Goal: Task Accomplishment & Management: Manage account settings

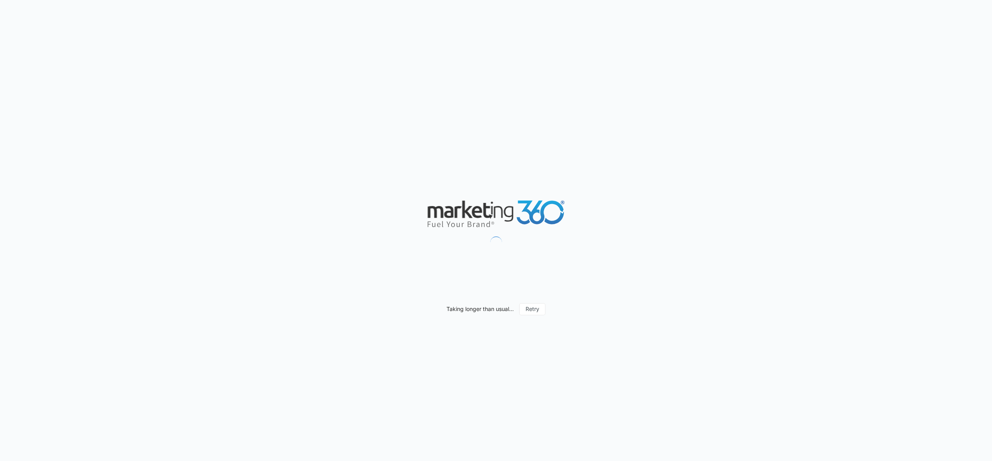
scroll to position [654, 0]
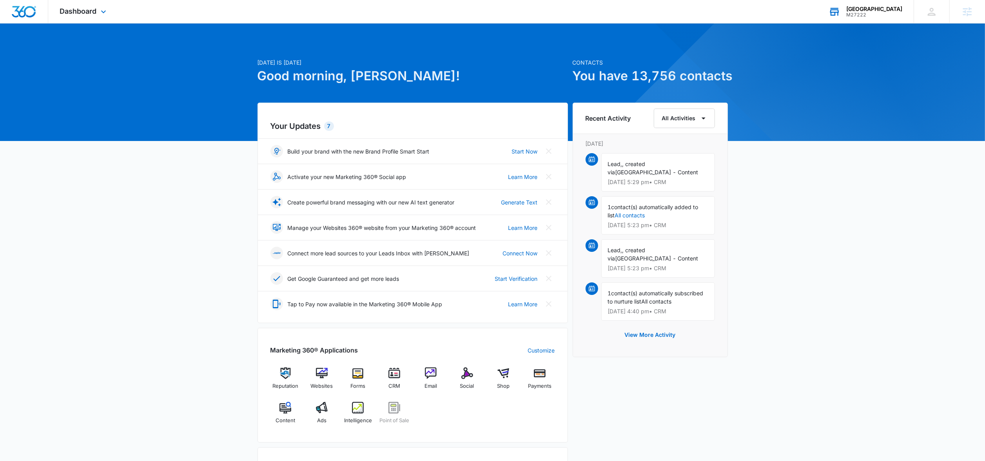
click at [846, 16] on div "M27222" at bounding box center [874, 14] width 56 height 5
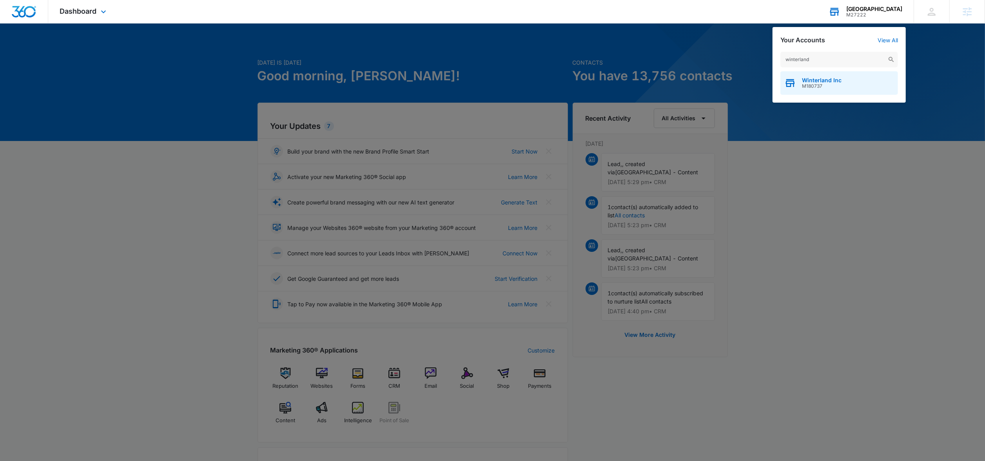
type input "winterland"
click at [827, 90] on div "Winterland Inc M180737" at bounding box center [839, 83] width 118 height 24
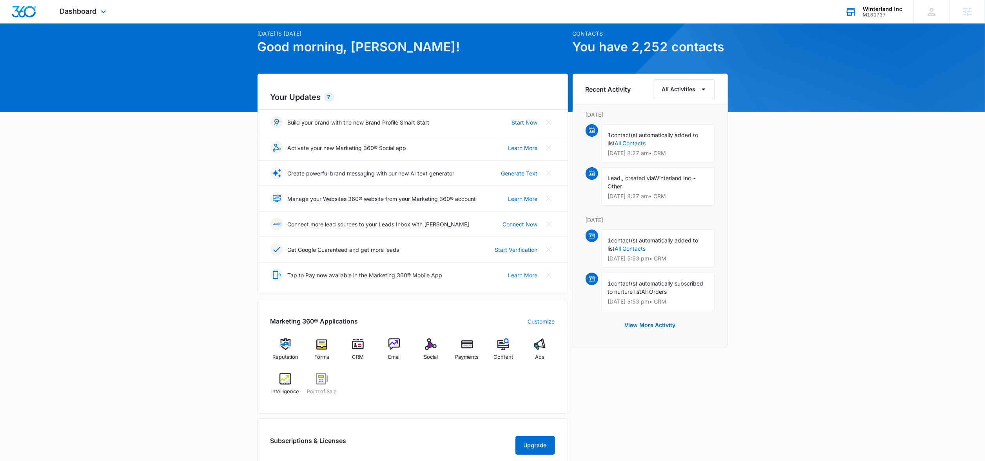
scroll to position [31, 0]
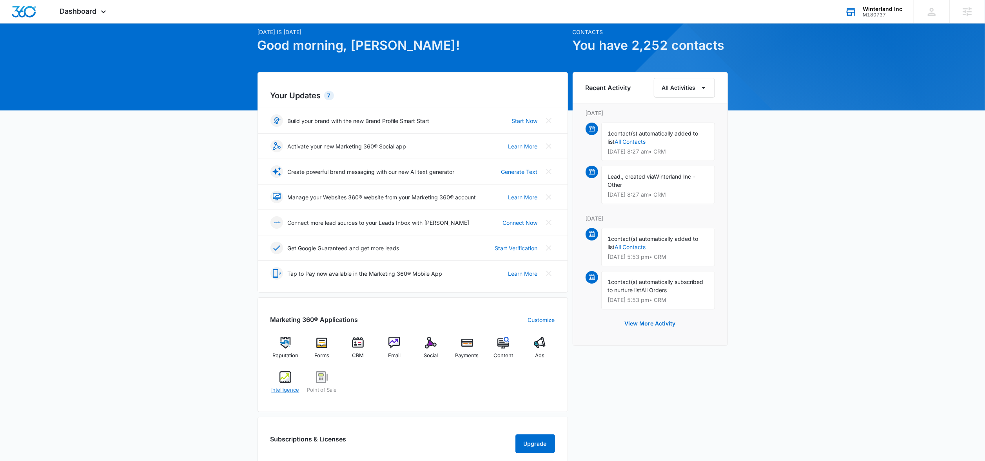
click at [283, 383] on img at bounding box center [285, 377] width 12 height 12
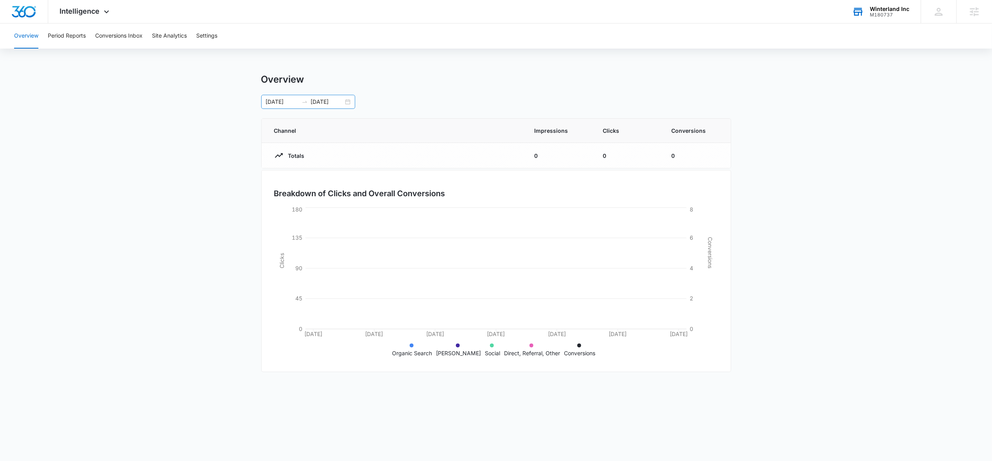
click at [351, 101] on div "03/04/2025 04/03/2025" at bounding box center [308, 102] width 94 height 14
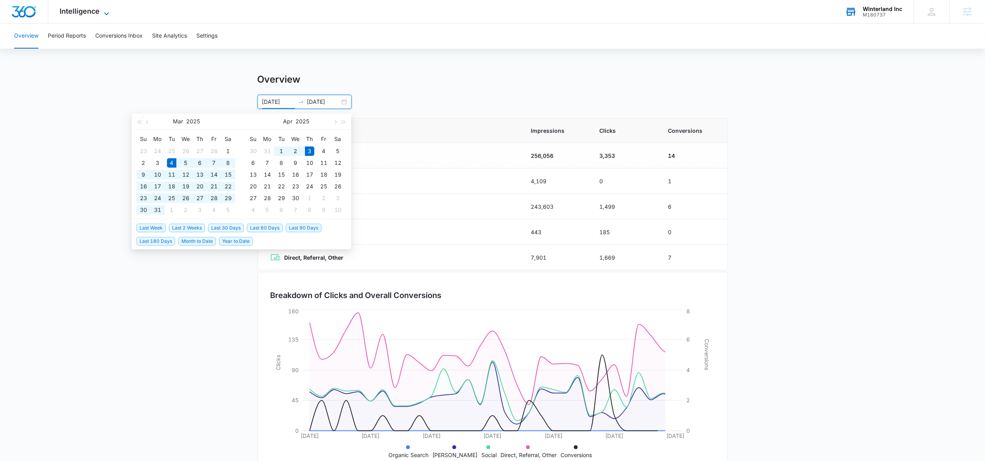
click at [89, 14] on span "Intelligence" at bounding box center [80, 11] width 40 height 8
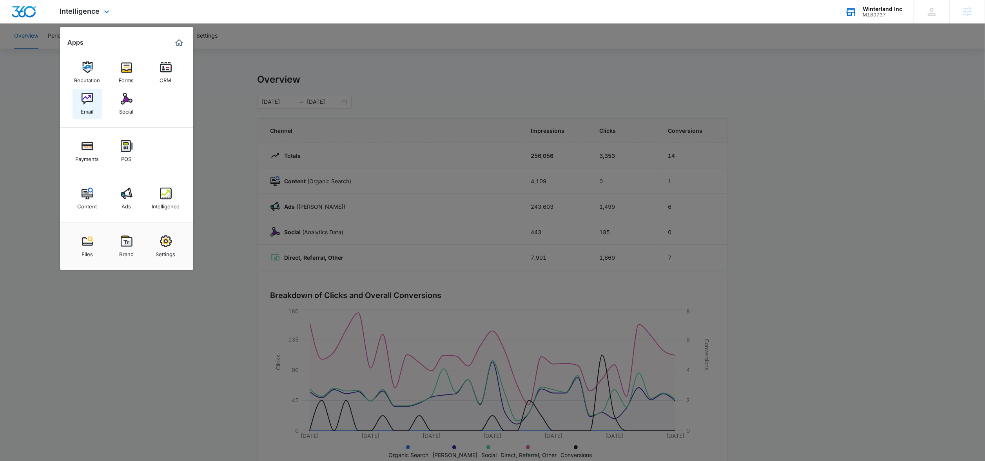
click at [94, 102] on link "Email" at bounding box center [87, 104] width 30 height 30
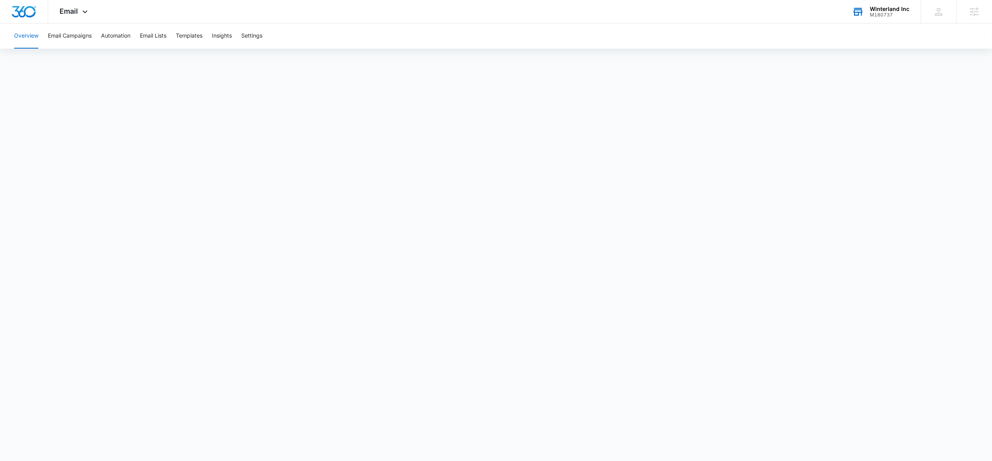
click at [876, 15] on div "M180737" at bounding box center [890, 14] width 40 height 5
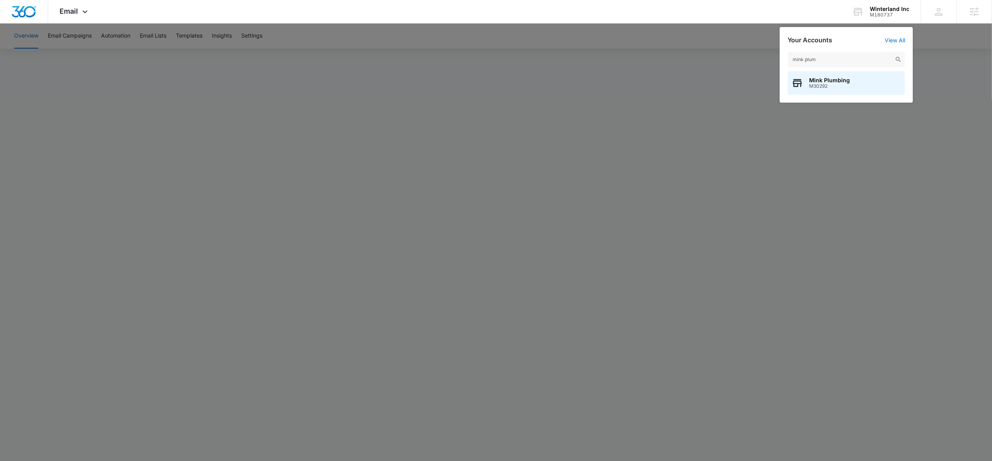
type input "mink plum"
click at [824, 83] on span "Mink Plumbing" at bounding box center [829, 80] width 41 height 6
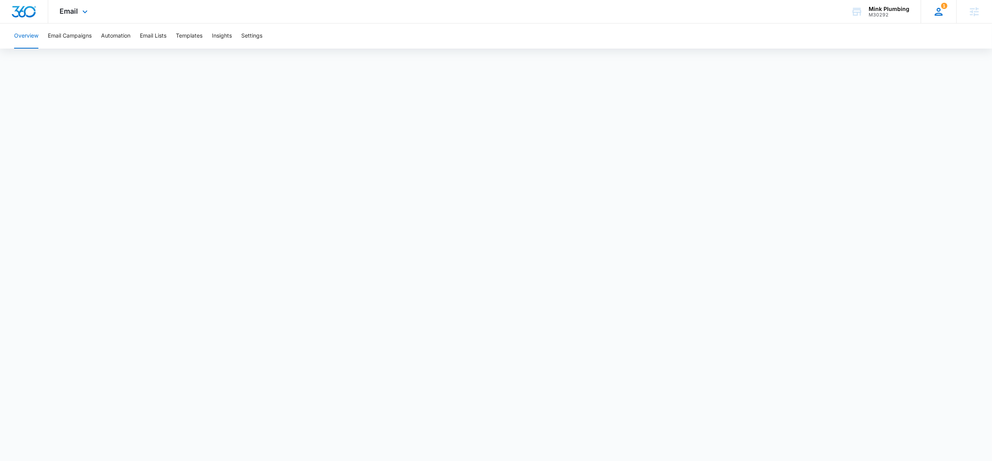
click at [938, 14] on icon at bounding box center [939, 12] width 12 height 12
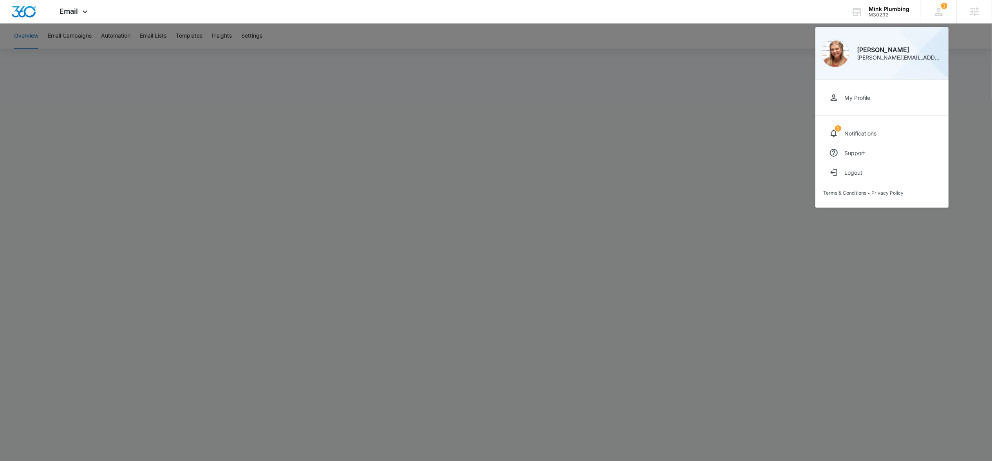
click at [452, 136] on div at bounding box center [496, 230] width 992 height 461
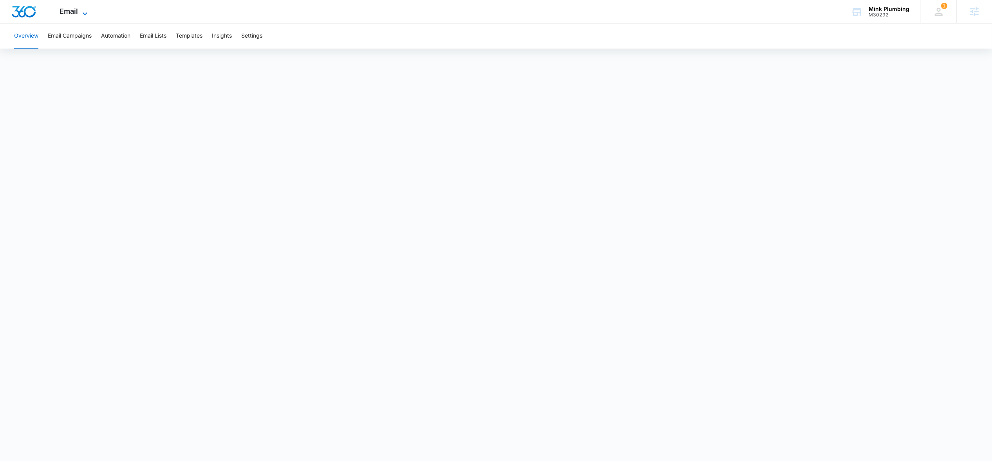
click at [81, 9] on icon at bounding box center [84, 13] width 9 height 9
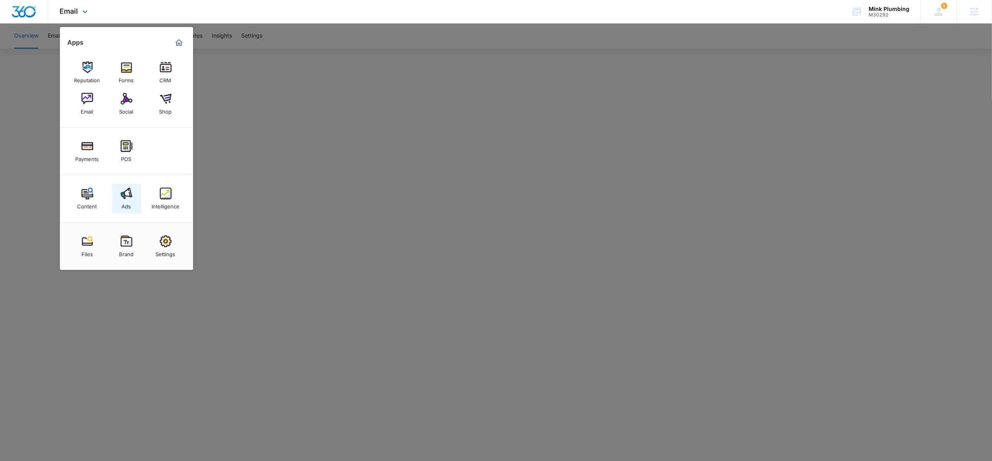
click at [123, 199] on img at bounding box center [127, 194] width 12 height 12
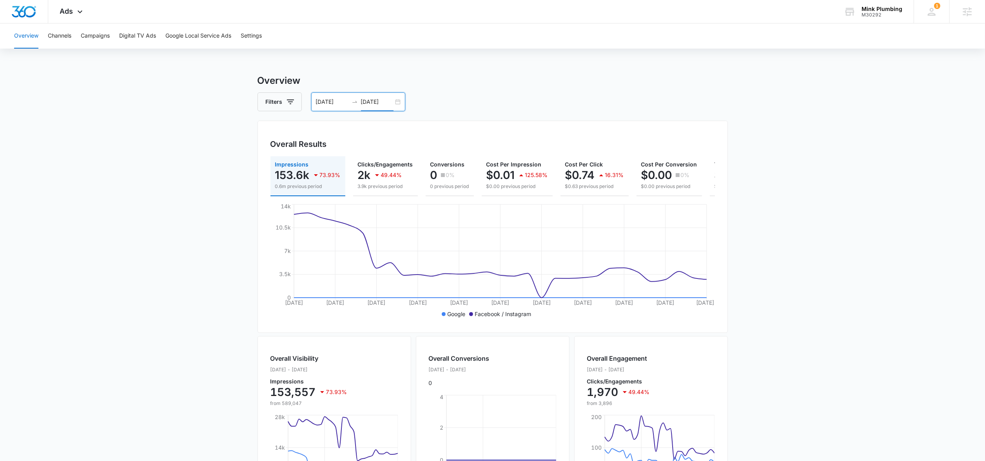
click at [387, 101] on input "08/12/2025" at bounding box center [377, 102] width 33 height 9
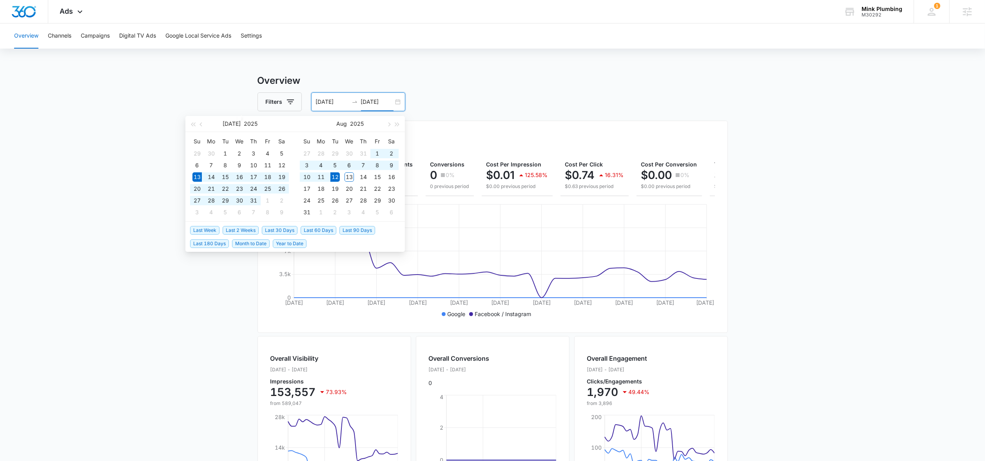
type input "08/12/2025"
click at [293, 232] on span "Last 30 Days" at bounding box center [280, 230] width 36 height 9
type input "07/14/2025"
type input "08/13/2025"
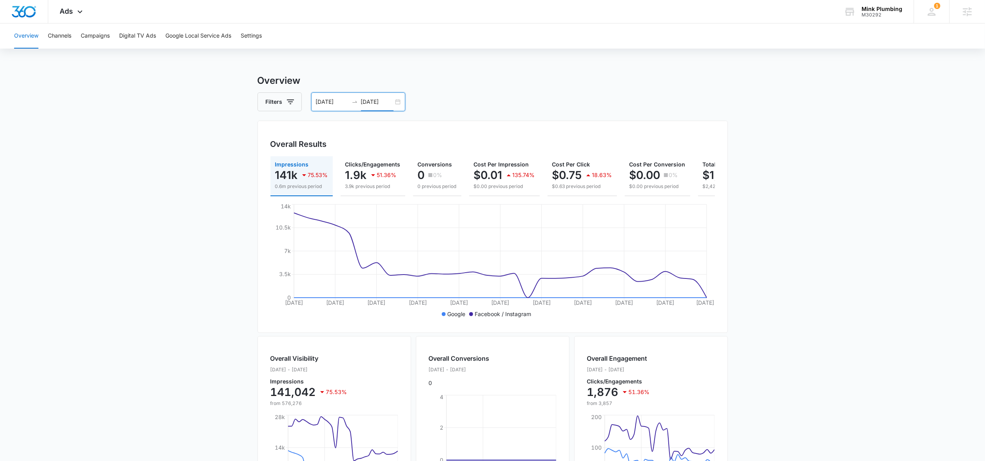
scroll to position [0, 75]
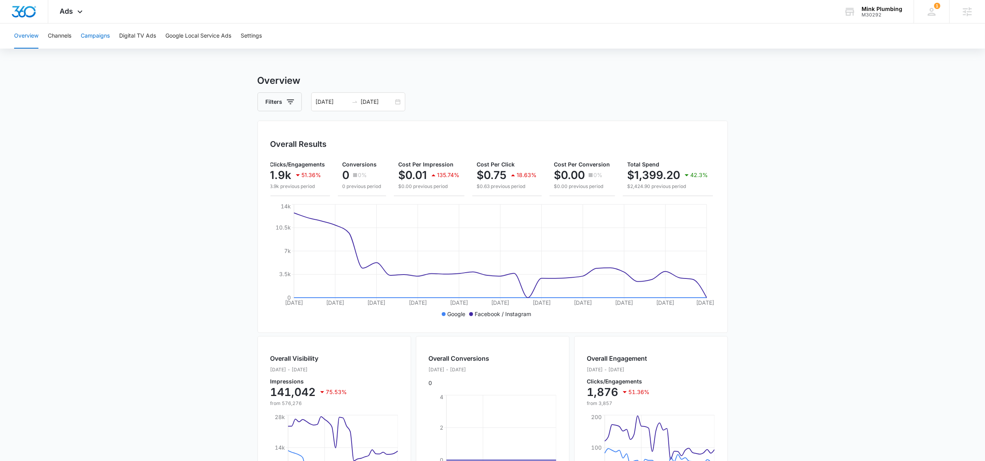
click at [88, 40] on button "Campaigns" at bounding box center [95, 36] width 29 height 25
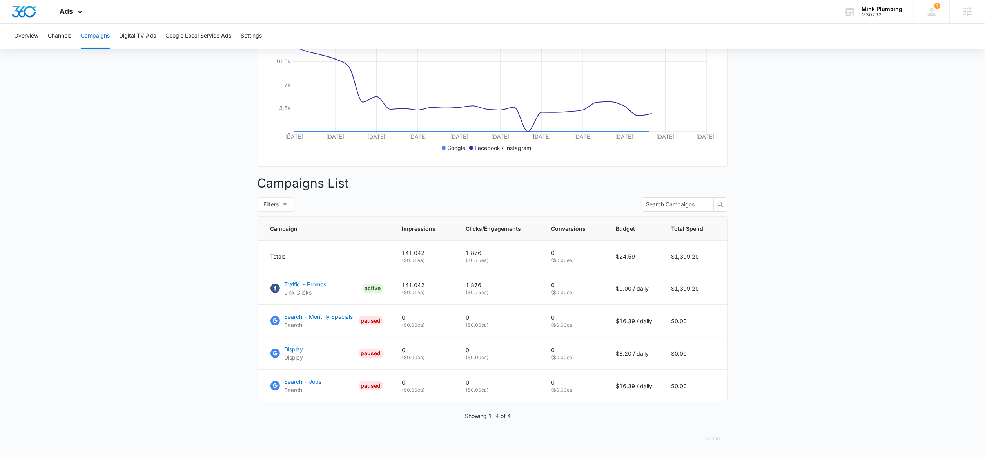
scroll to position [171, 0]
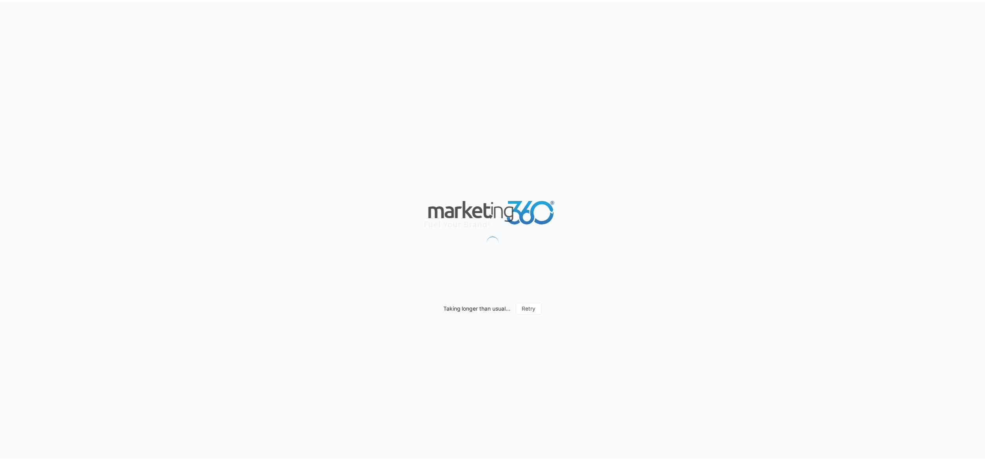
scroll to position [654, 0]
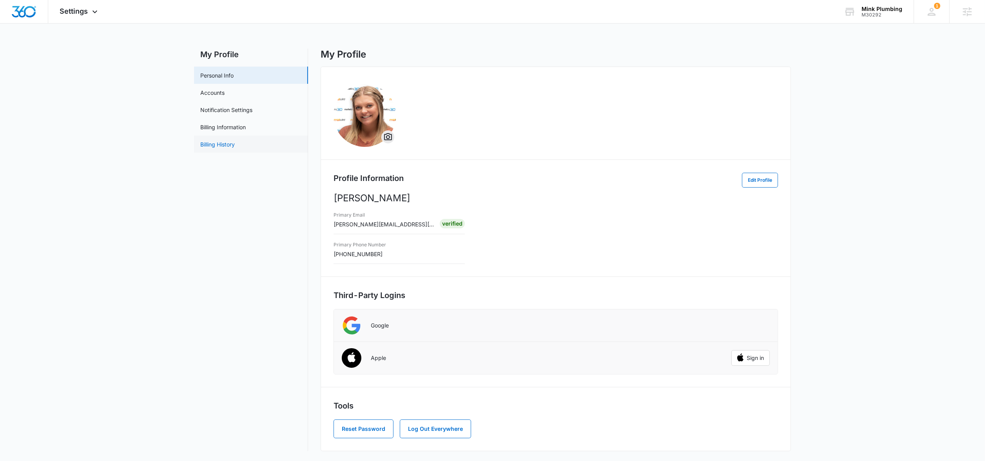
click at [217, 147] on link "Billing History" at bounding box center [217, 144] width 34 height 8
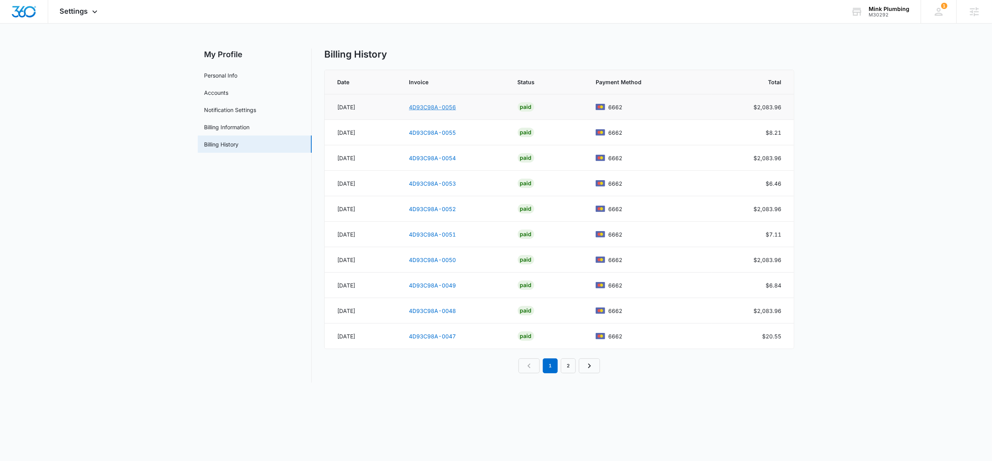
click at [429, 106] on link "4D93C98A-0056" at bounding box center [432, 107] width 47 height 7
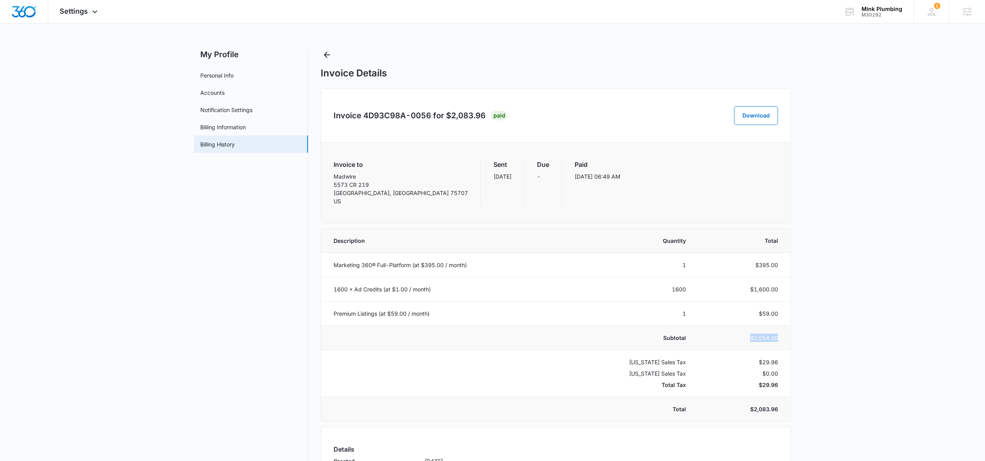
drag, startPoint x: 746, startPoint y: 338, endPoint x: 787, endPoint y: 338, distance: 40.7
type textarea "$2,054.00"
click at [787, 338] on td "$2,054.00" at bounding box center [742, 338] width 95 height 24
copy td "$2,054.00"
click at [754, 118] on button "Download" at bounding box center [756, 115] width 44 height 19
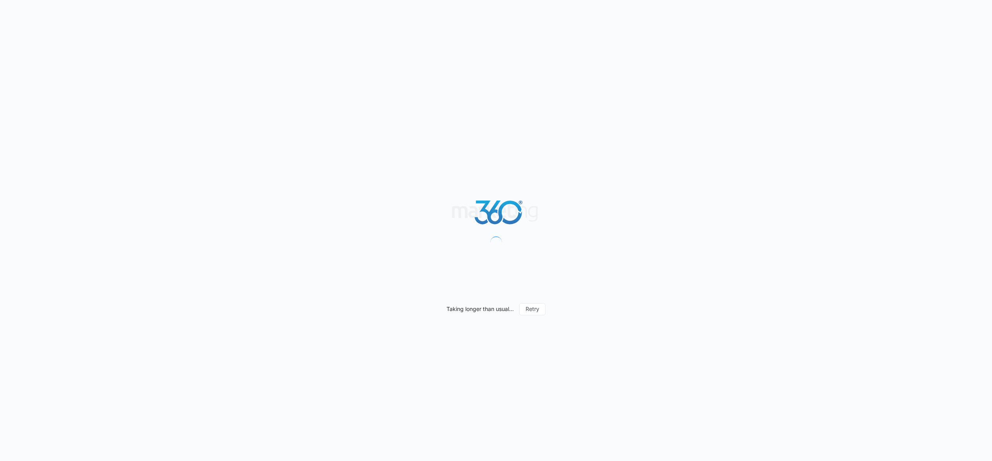
scroll to position [654, 0]
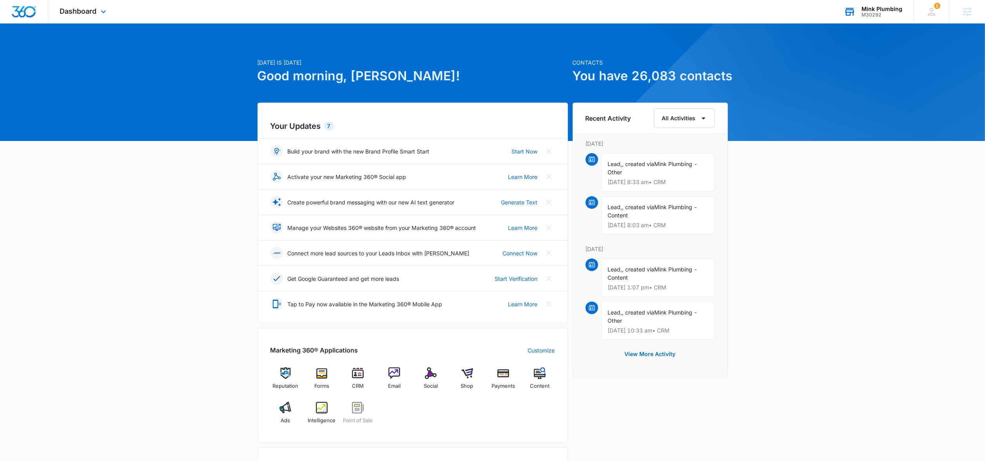
click at [875, 10] on div "Mink Plumbing" at bounding box center [881, 9] width 41 height 6
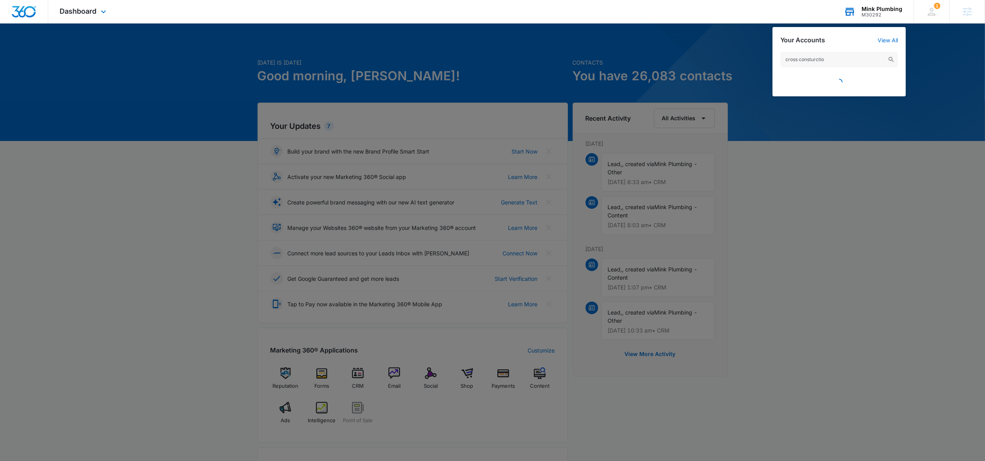
type input "cross consturction"
type textarea "consturction"
type input "cross construction"
click at [826, 82] on span "Cross Construction Co. Inc" at bounding box center [839, 80] width 74 height 6
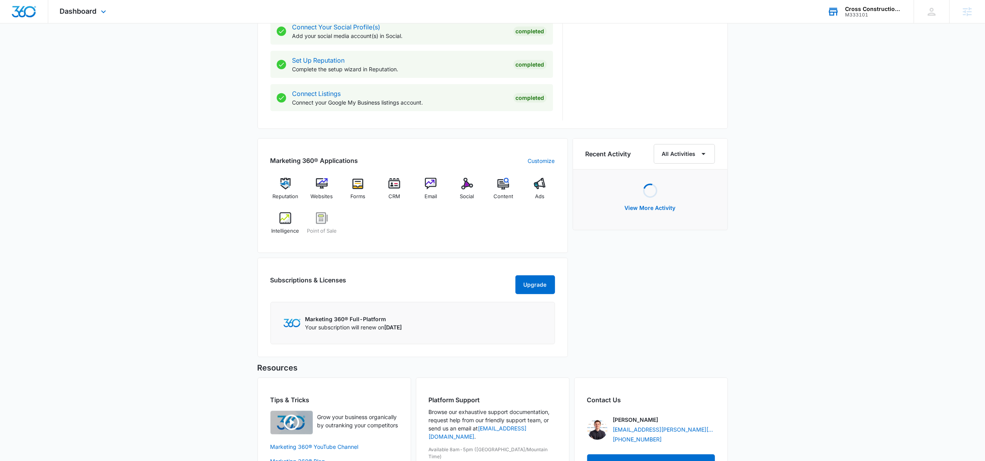
scroll to position [427, 0]
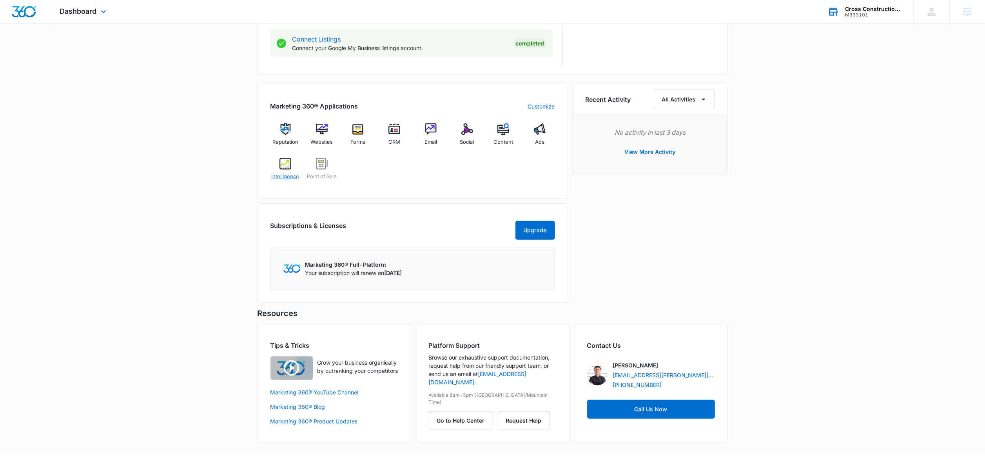
click at [288, 173] on span "Intelligence" at bounding box center [285, 177] width 28 height 8
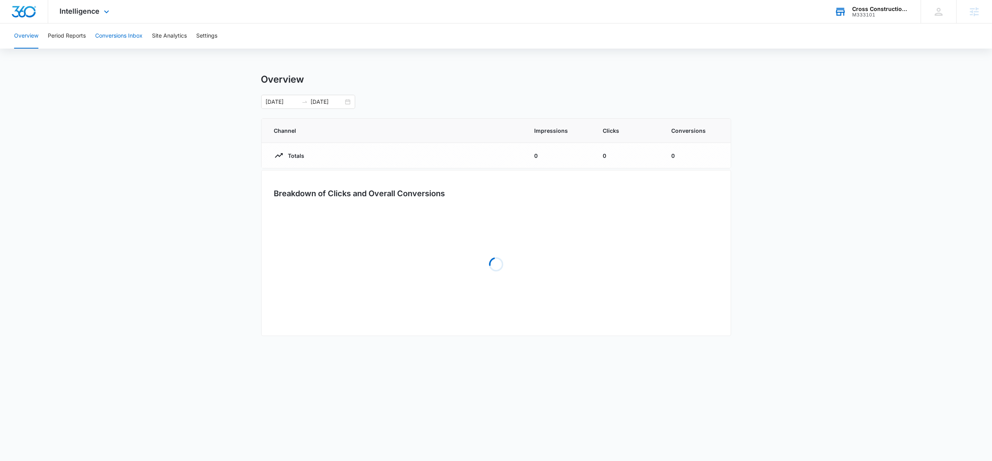
click at [120, 39] on button "Conversions Inbox" at bounding box center [118, 36] width 47 height 25
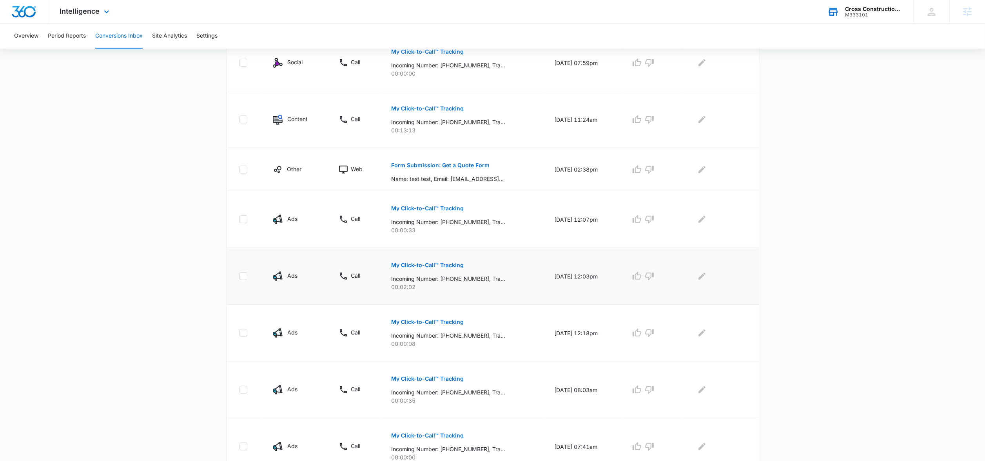
scroll to position [303, 0]
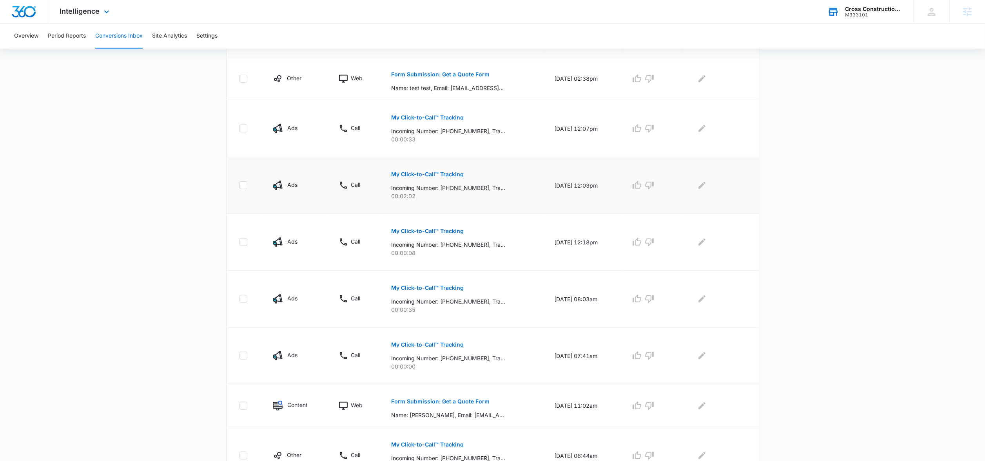
click at [402, 177] on p "My Click-to-Call™ Tracking" at bounding box center [427, 174] width 72 height 5
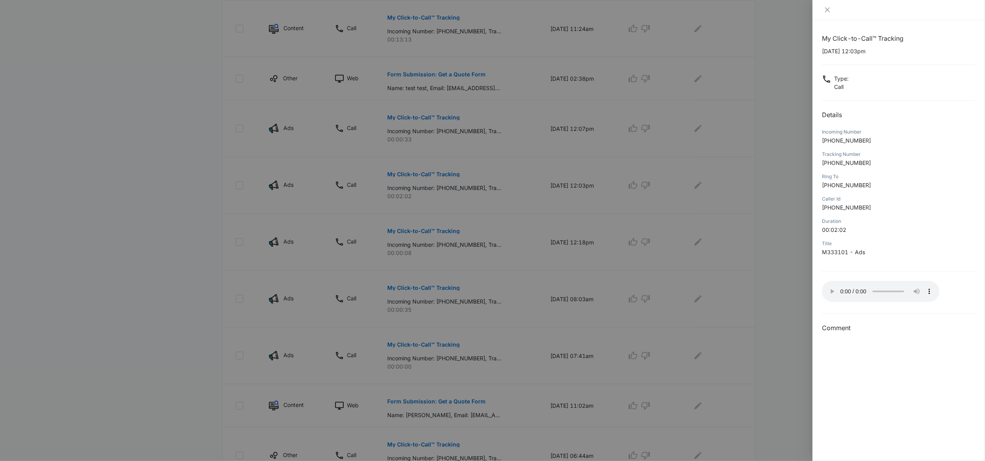
click at [476, 323] on div at bounding box center [492, 230] width 985 height 461
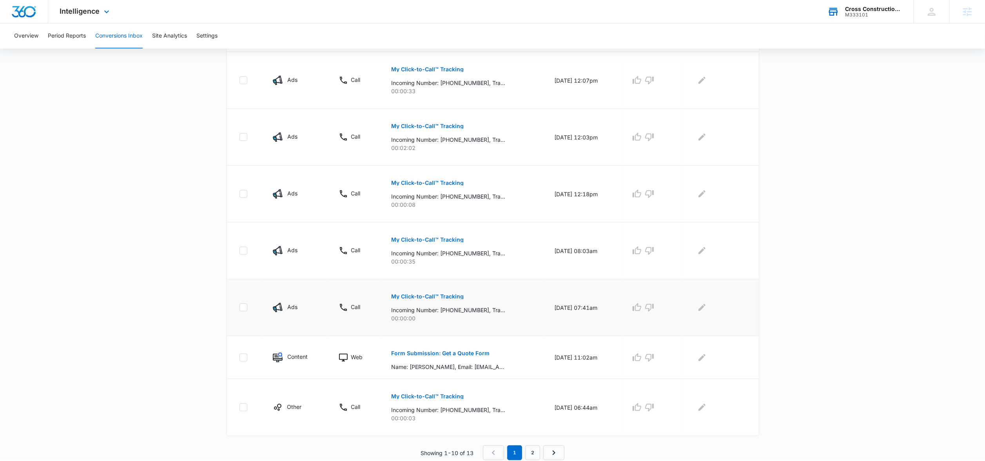
scroll to position [353, 0]
click at [538, 452] on link "2" at bounding box center [532, 451] width 15 height 15
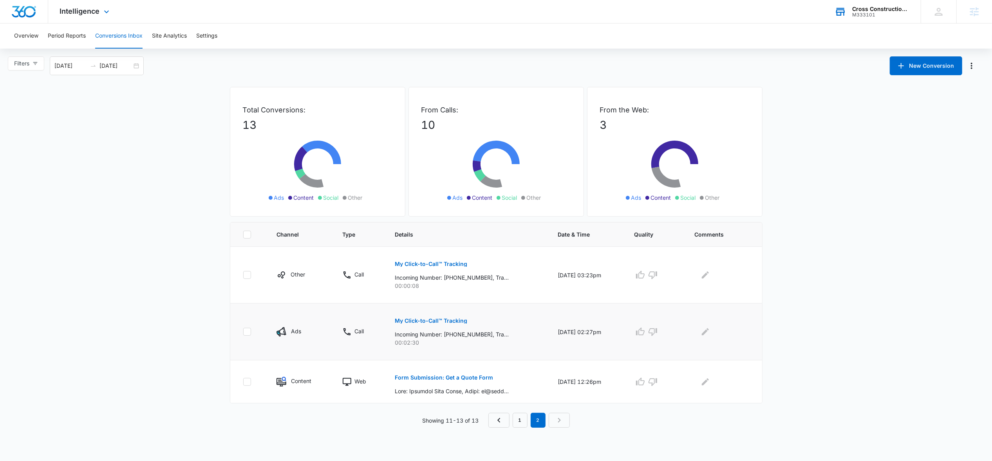
click at [407, 327] on button "My Click-to-Call™ Tracking" at bounding box center [431, 320] width 72 height 19
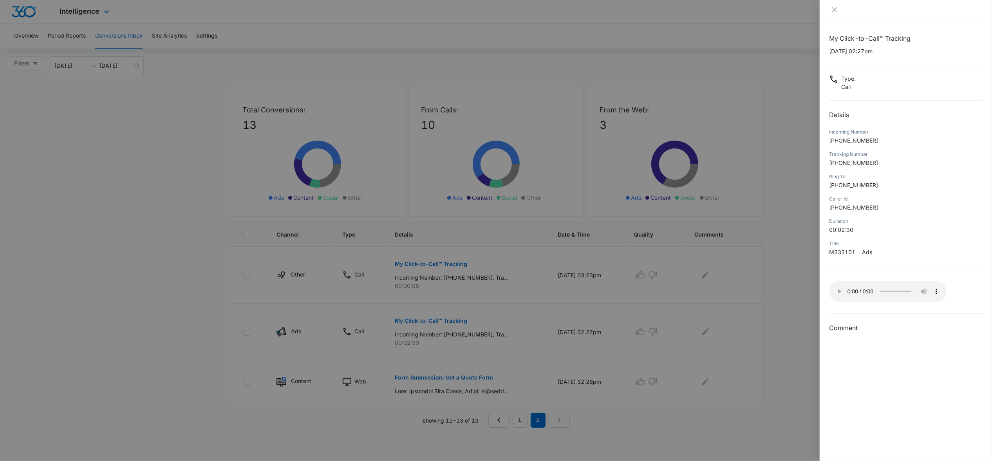
click at [564, 417] on div at bounding box center [496, 230] width 992 height 461
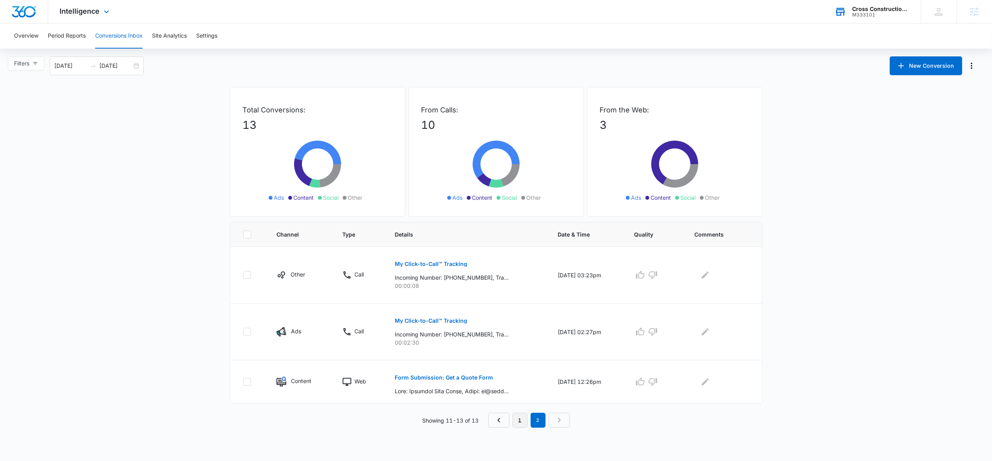
click at [524, 422] on link "1" at bounding box center [520, 420] width 15 height 15
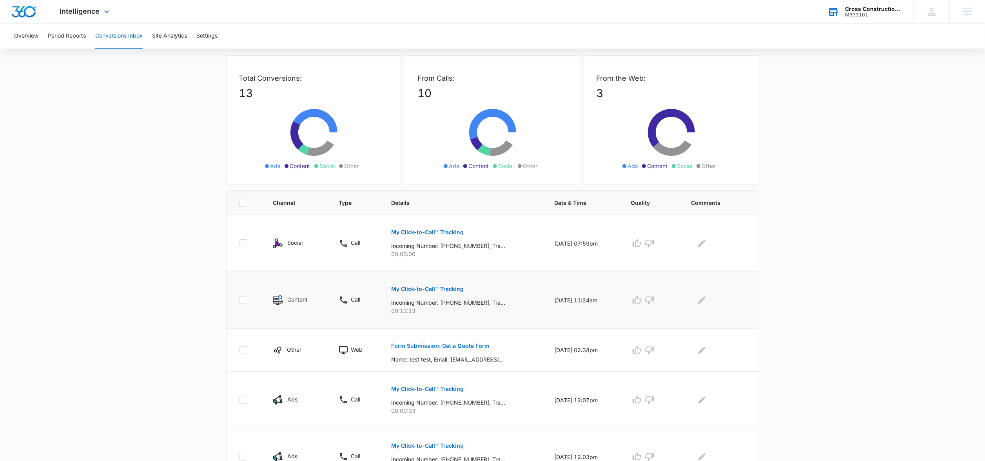
scroll to position [33, 0]
click at [399, 286] on p "My Click-to-Call™ Tracking" at bounding box center [427, 287] width 72 height 5
